Goal: Task Accomplishment & Management: Complete application form

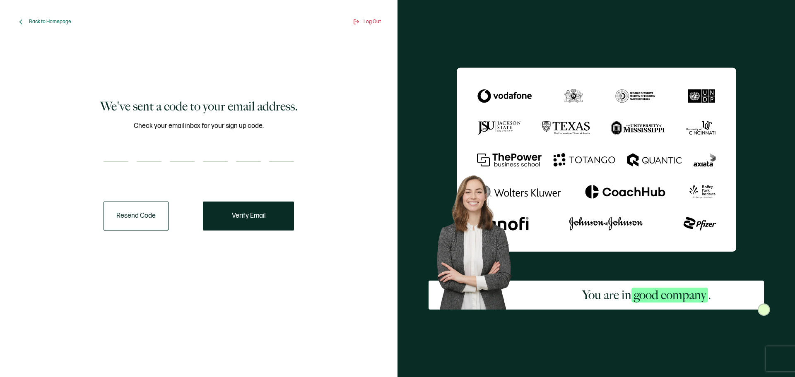
click at [117, 149] on input "number" at bounding box center [115, 154] width 25 height 17
type input "4"
type input "0"
type input "9"
type input "4"
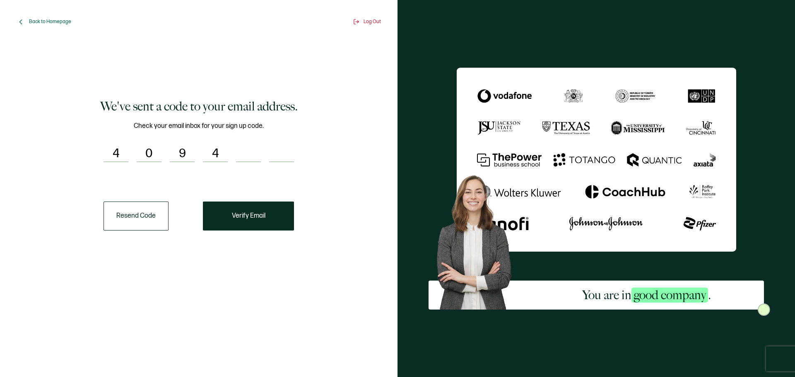
type input "8"
type input "0"
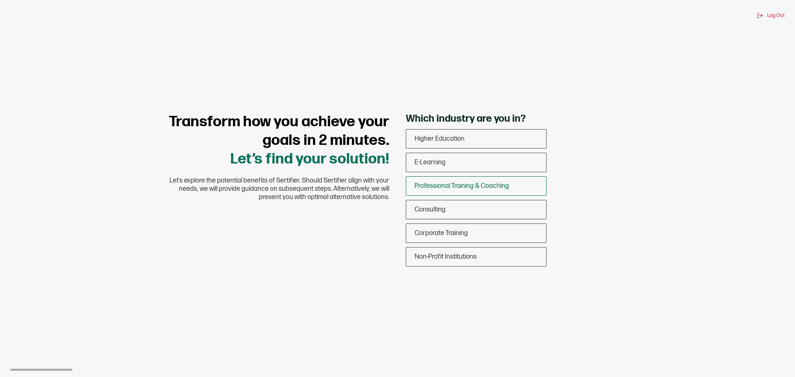
click at [453, 193] on div "Professional Training & Coaching" at bounding box center [476, 185] width 140 height 19
click at [0, 0] on input "Professional Training & Coaching" at bounding box center [0, 0] width 0 height 0
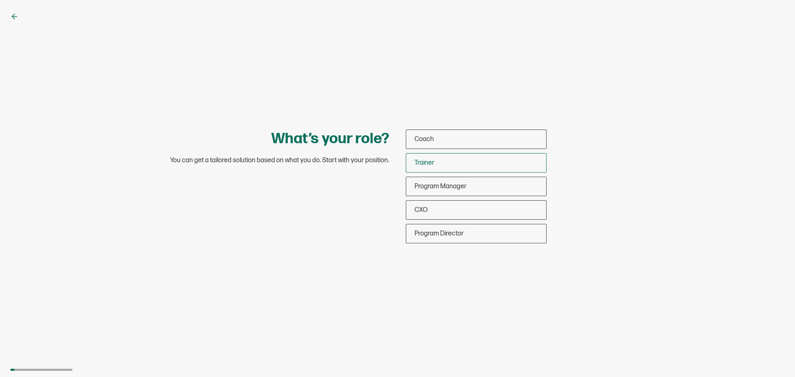
click at [415, 158] on div "Trainer" at bounding box center [476, 162] width 140 height 19
click at [0, 0] on input "Trainer" at bounding box center [0, 0] width 0 height 0
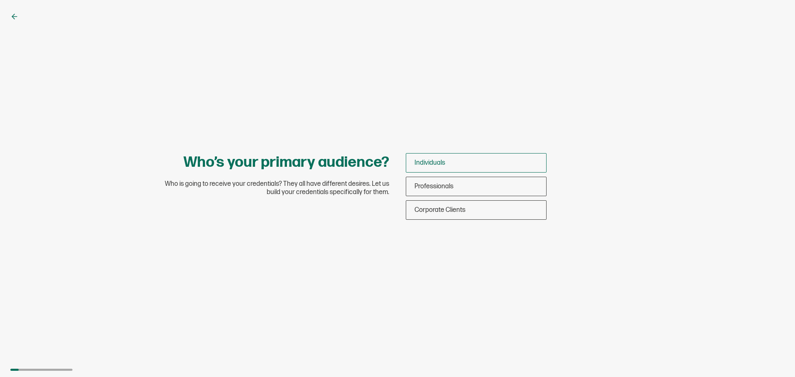
click at [414, 162] on div "Individuals" at bounding box center [476, 162] width 140 height 19
click at [0, 0] on input "Individuals" at bounding box center [0, 0] width 0 height 0
